Goal: Obtain resource: Obtain resource

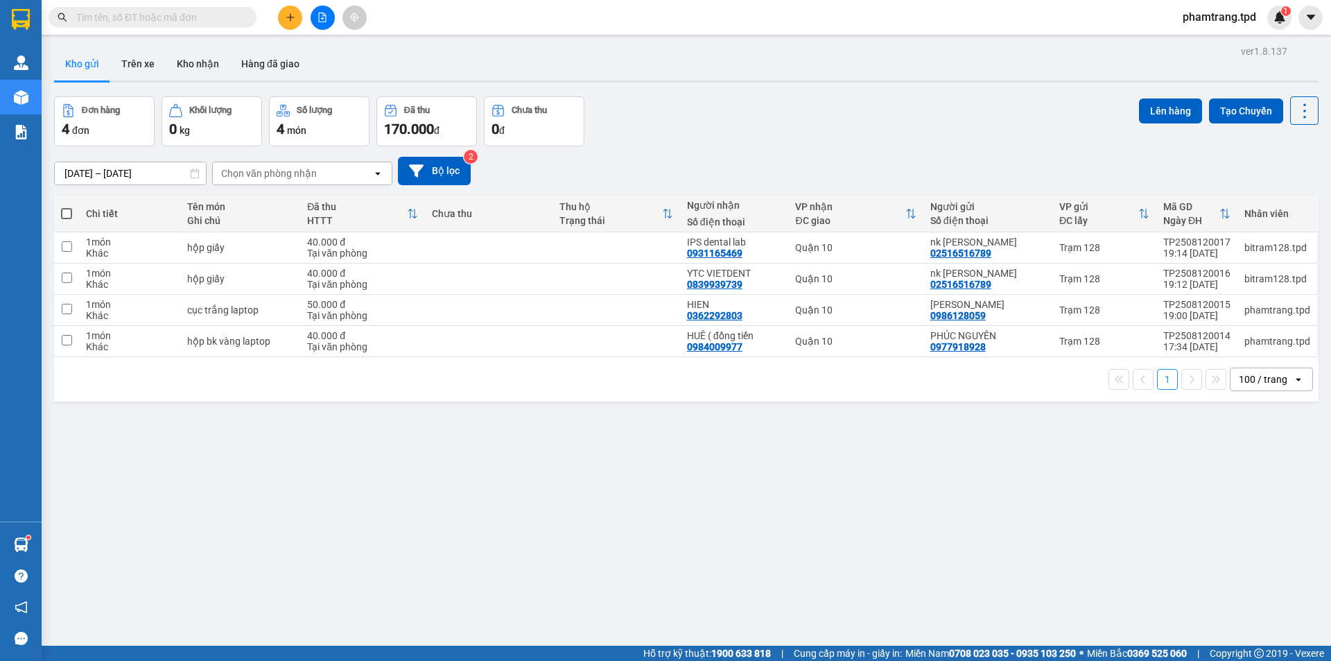
scroll to position [35, 0]
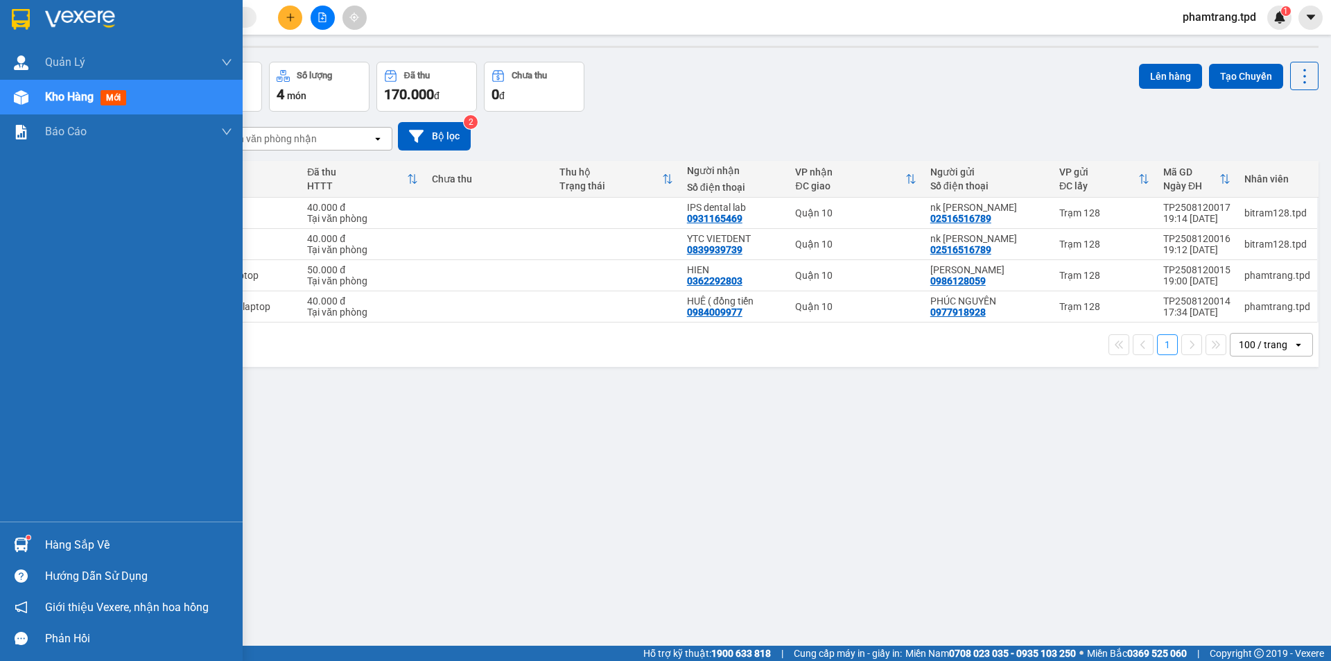
click at [41, 543] on div "Hàng sắp về" at bounding box center [121, 544] width 243 height 31
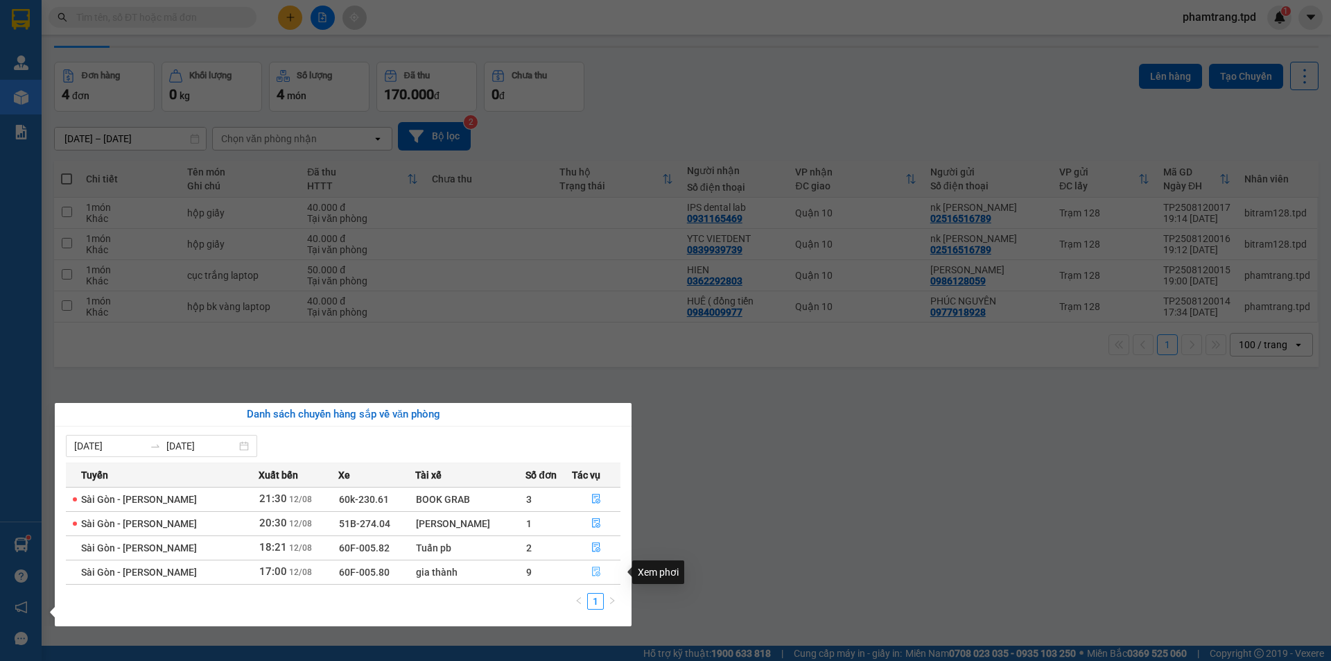
click at [593, 572] on icon "file-done" at bounding box center [596, 571] width 10 height 10
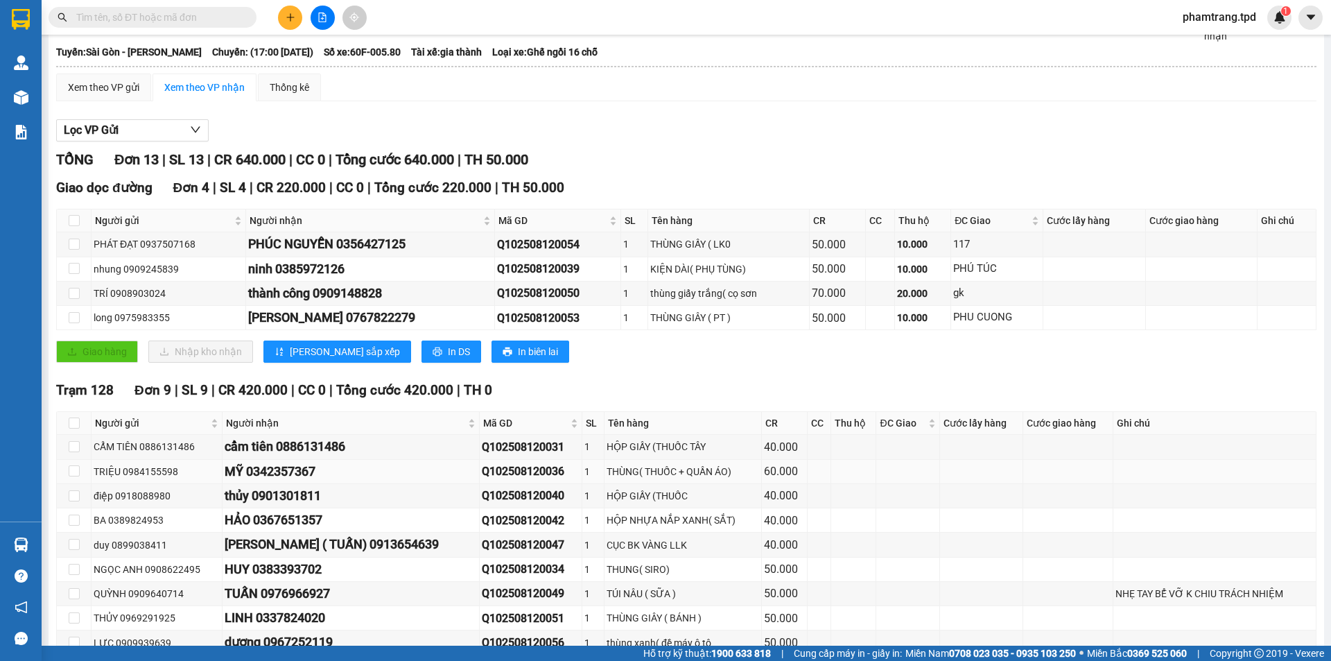
scroll to position [139, 0]
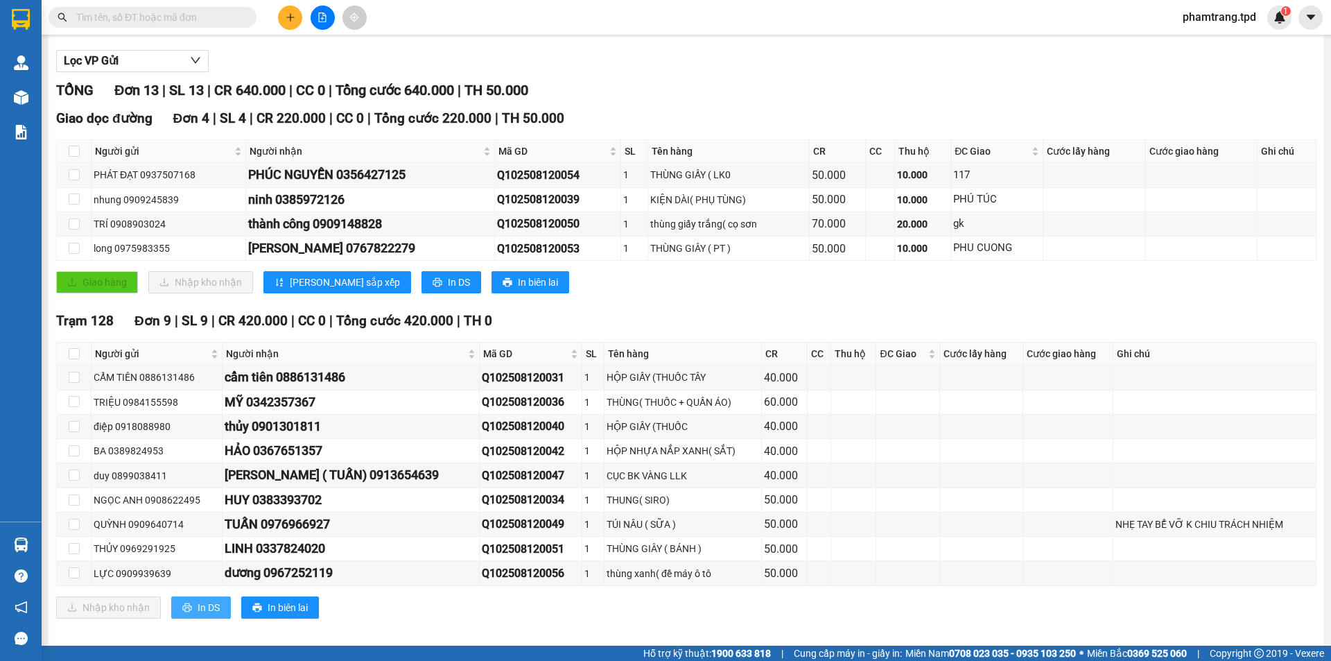
click at [215, 605] on span "In DS" at bounding box center [209, 607] width 22 height 15
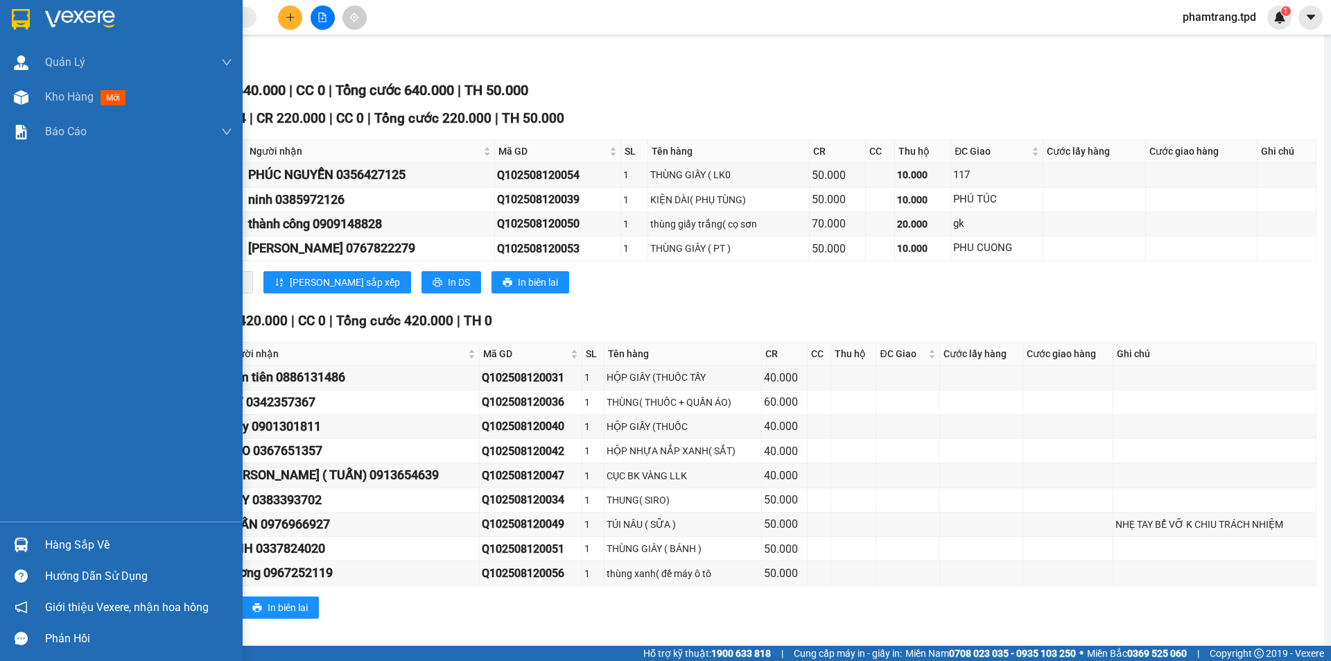
click at [75, 537] on div "Hàng sắp về" at bounding box center [138, 545] width 187 height 21
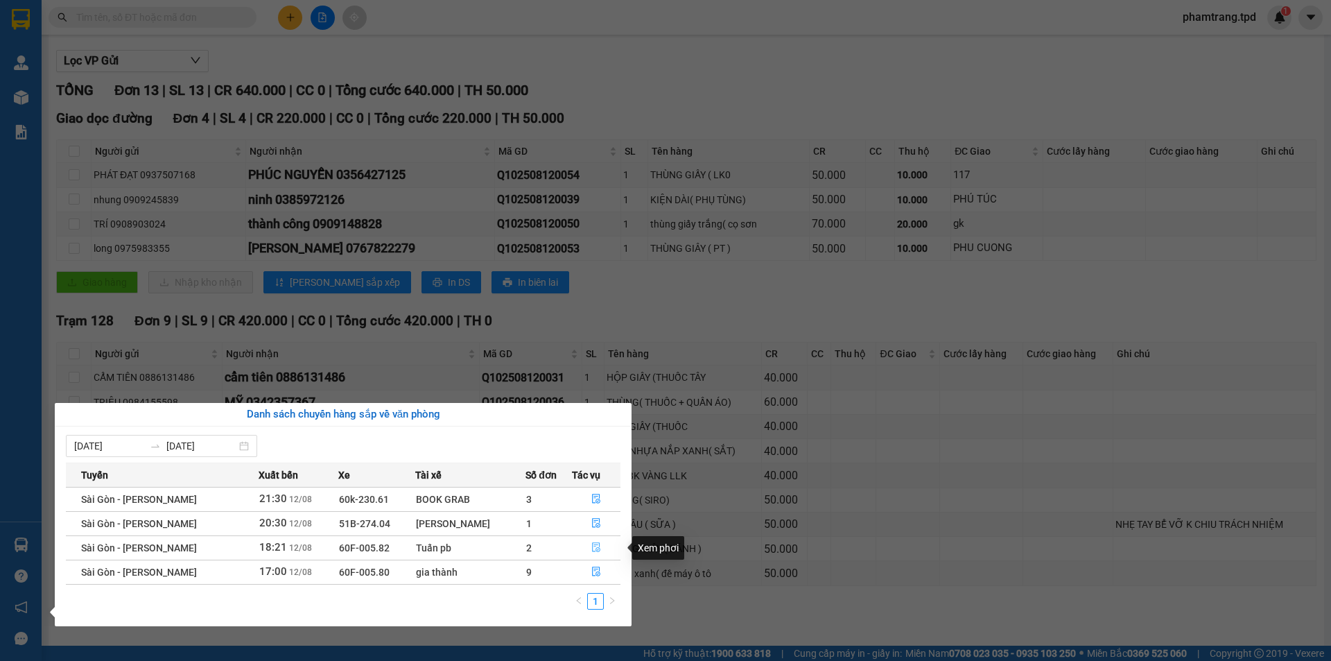
click at [596, 551] on icon "file-done" at bounding box center [596, 547] width 10 height 10
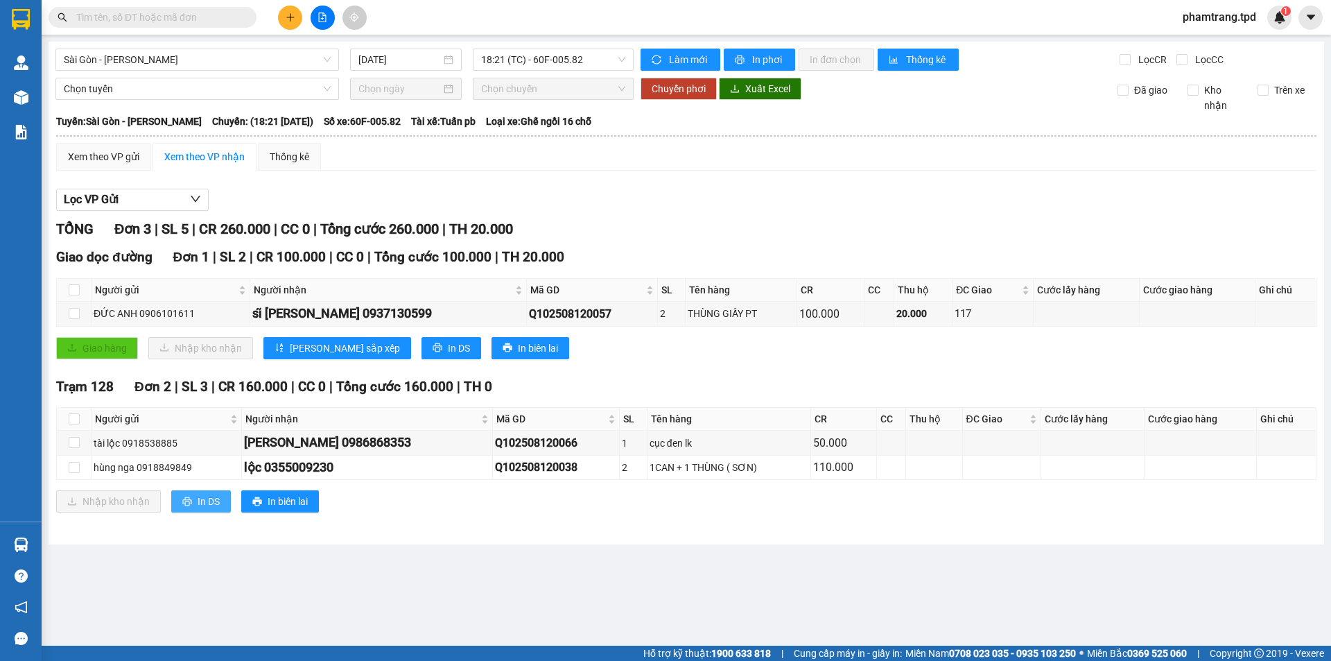
click at [205, 507] on span "In DS" at bounding box center [209, 501] width 22 height 15
